Goal: Task Accomplishment & Management: Manage account settings

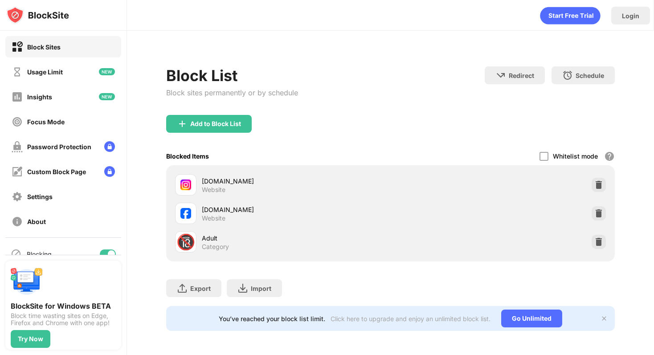
click at [598, 232] on div "🔞 Adult Category" at bounding box center [390, 242] width 438 height 28
click at [598, 237] on img at bounding box center [598, 241] width 9 height 9
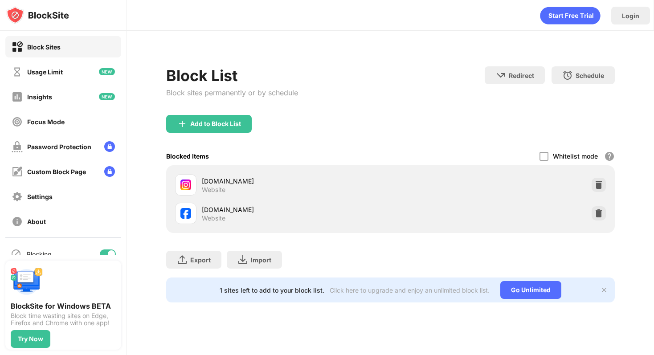
click at [223, 126] on div "Add to Block List" at bounding box center [215, 123] width 51 height 7
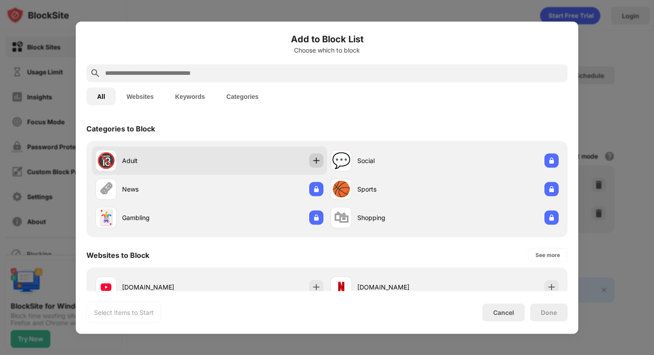
click at [317, 160] on img at bounding box center [316, 160] width 9 height 9
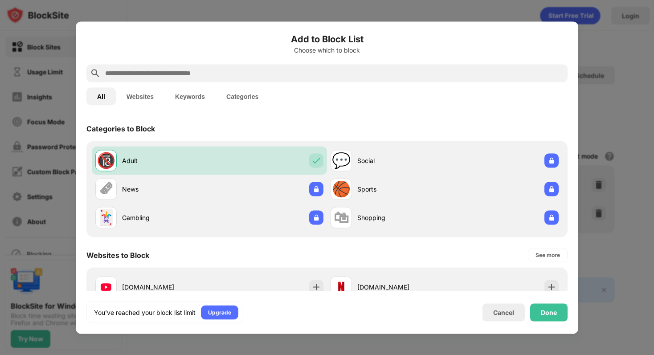
click at [545, 322] on div "You’ve reached your block list limit Upgrade Cancel Done" at bounding box center [326, 311] width 481 height 21
click at [542, 310] on div "Done" at bounding box center [549, 312] width 16 height 7
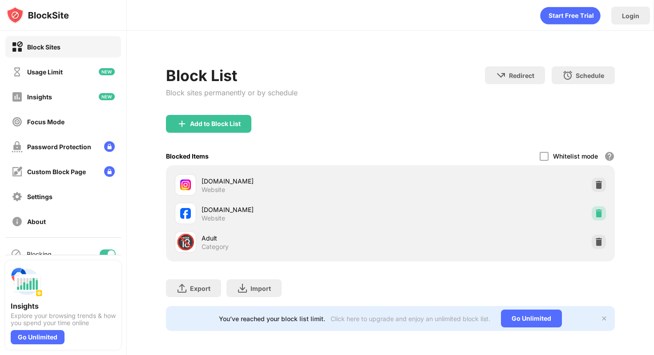
click at [598, 214] on img at bounding box center [599, 213] width 9 height 9
